Goal: Task Accomplishment & Management: Manage account settings

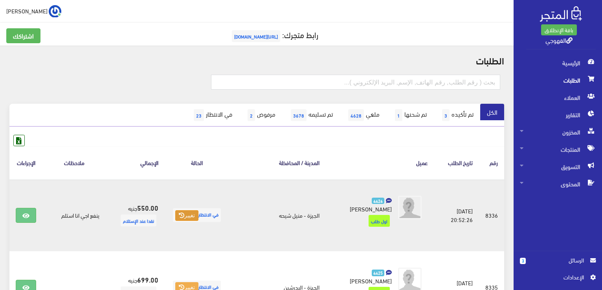
click at [195, 213] on button "تغيير" at bounding box center [186, 215] width 23 height 11
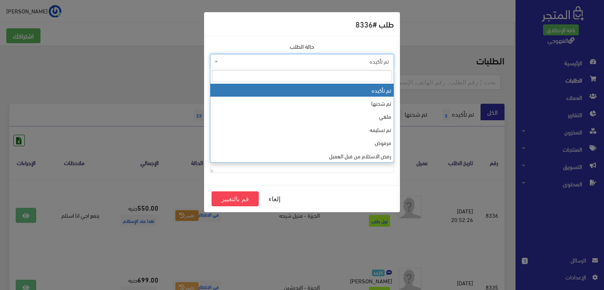
click at [285, 55] on span "تم تأكيده" at bounding box center [302, 61] width 184 height 15
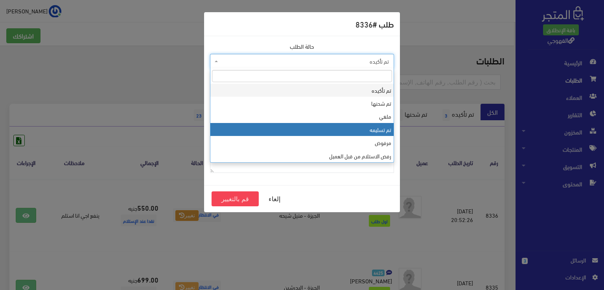
select select "4"
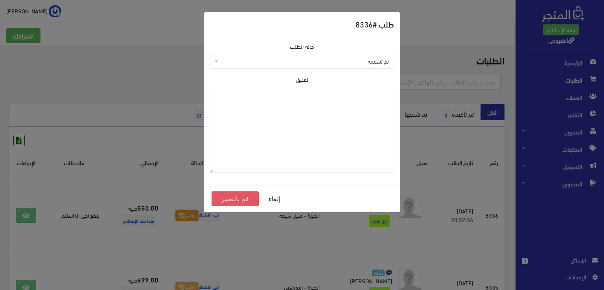
click at [234, 198] on button "قم بالتغيير" at bounding box center [234, 198] width 47 height 15
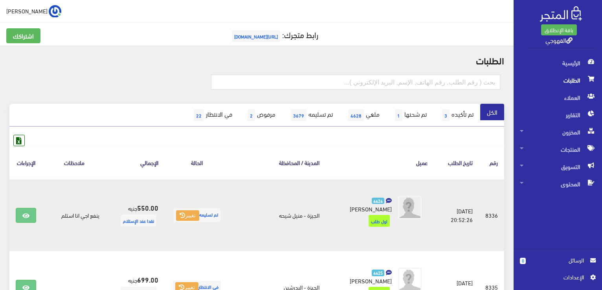
click at [252, 199] on td "الجيزة - منيل شيحه" at bounding box center [277, 215] width 97 height 72
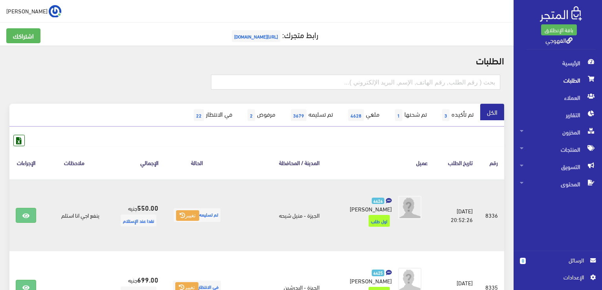
click at [252, 199] on td "الجيزة - منيل شيحه" at bounding box center [277, 215] width 97 height 72
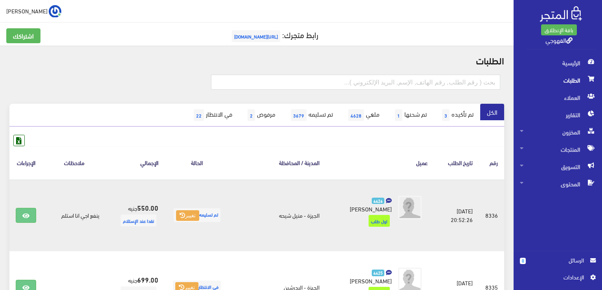
click at [252, 199] on td "الجيزة - منيل شيحه" at bounding box center [277, 215] width 97 height 72
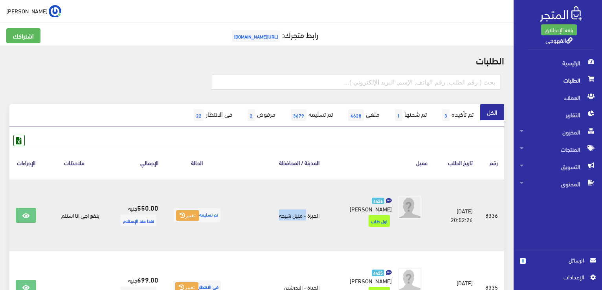
click at [252, 199] on td "الجيزة - منيل شيحه" at bounding box center [277, 215] width 97 height 72
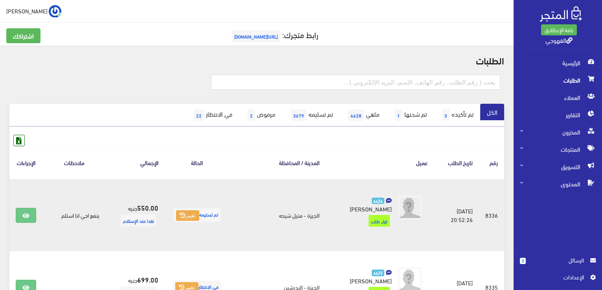
click at [252, 199] on td "الجيزة - منيل شيحه" at bounding box center [277, 215] width 97 height 72
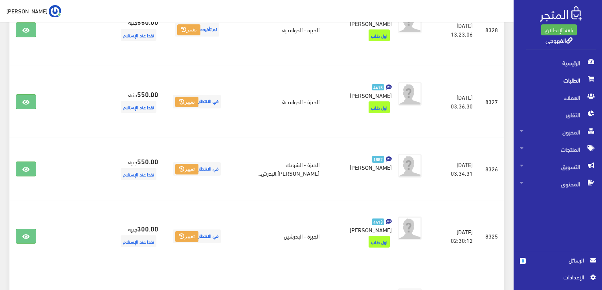
scroll to position [770, 0]
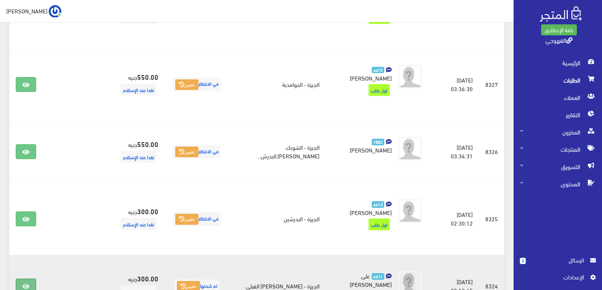
click at [29, 283] on icon at bounding box center [25, 286] width 7 height 6
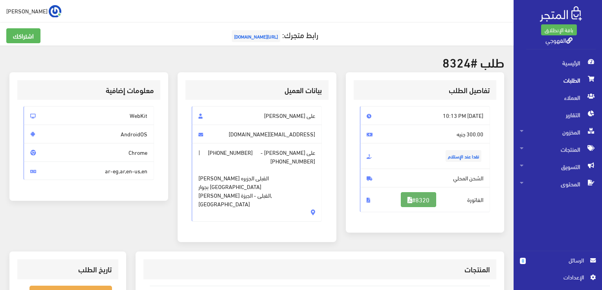
click at [433, 198] on link "#8320" at bounding box center [418, 199] width 35 height 15
